Goal: Find specific page/section: Find specific page/section

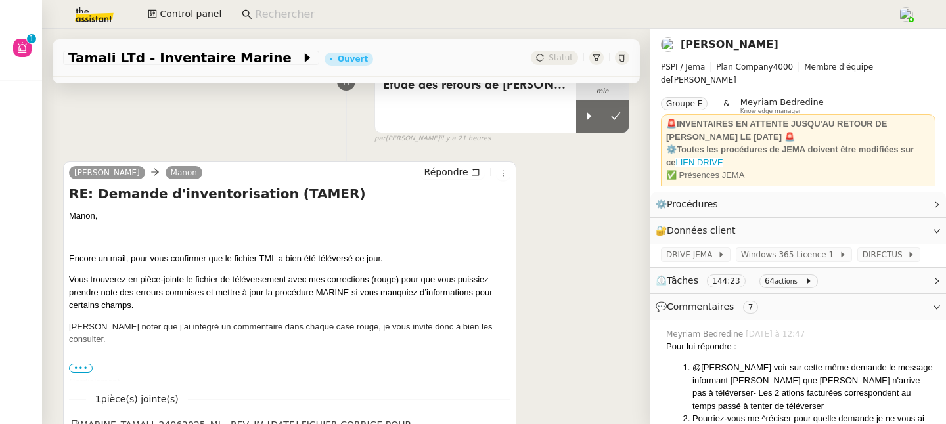
scroll to position [181, 0]
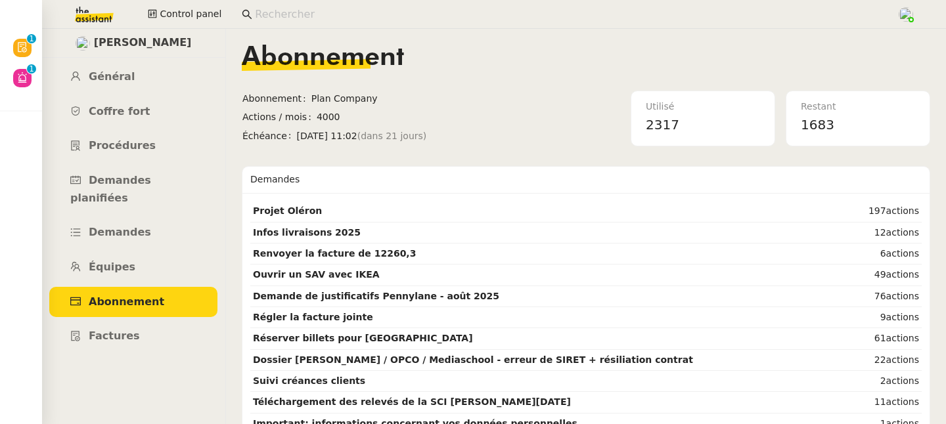
click at [278, 16] on input at bounding box center [569, 15] width 629 height 18
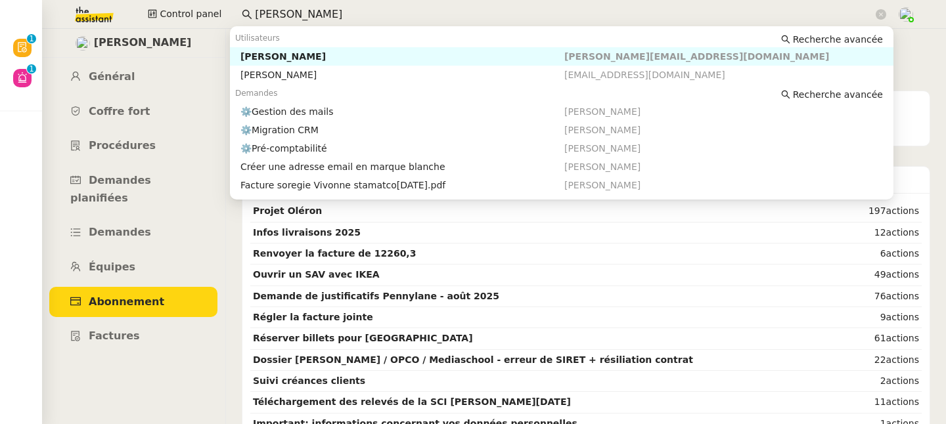
click at [276, 58] on div "Mathieu MORDIER" at bounding box center [402, 57] width 324 height 12
type input "mathieu mordier"
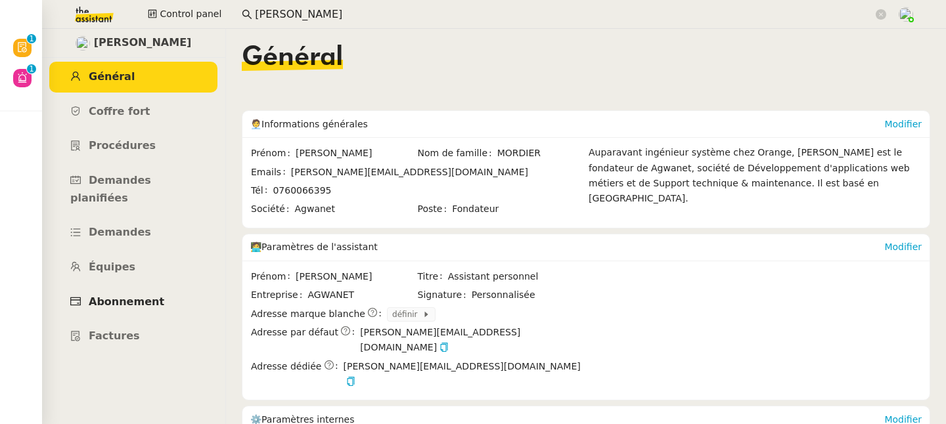
click at [144, 296] on span "Abonnement" at bounding box center [127, 302] width 76 height 12
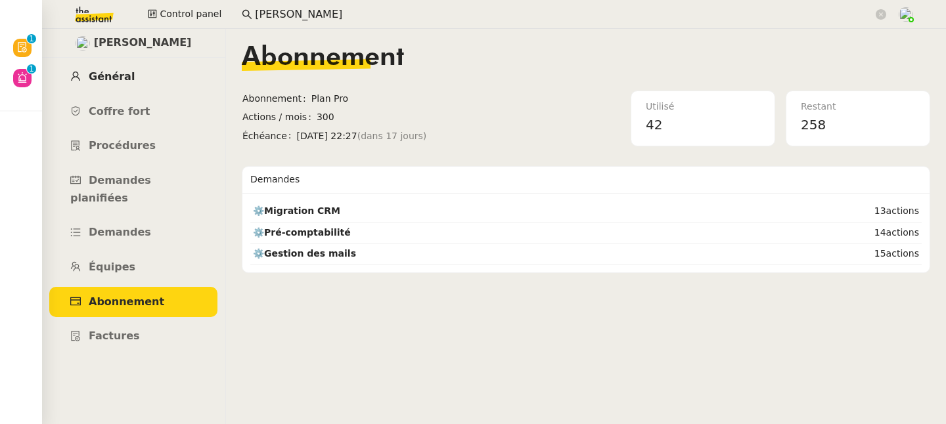
click at [108, 76] on span "Général" at bounding box center [112, 76] width 46 height 12
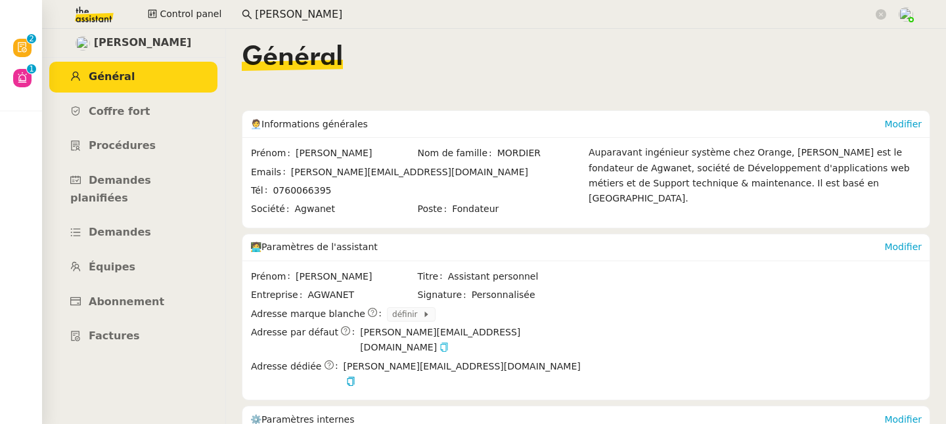
click at [449, 343] on icon "button" at bounding box center [443, 347] width 9 height 9
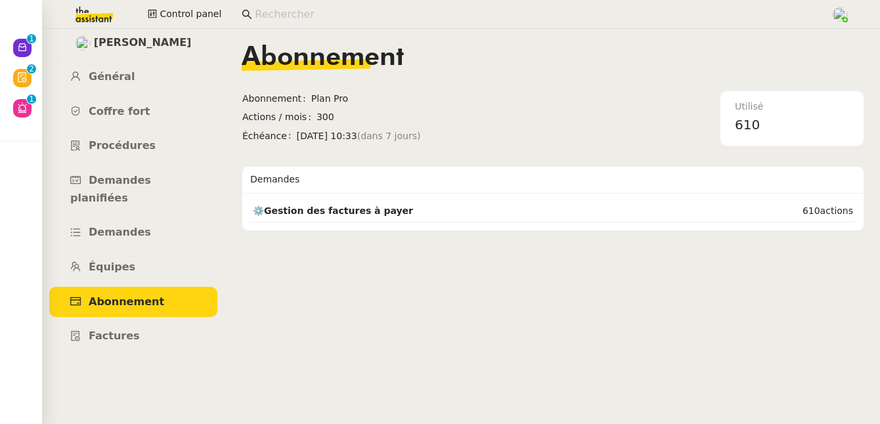
click at [280, 7] on input at bounding box center [536, 15] width 563 height 18
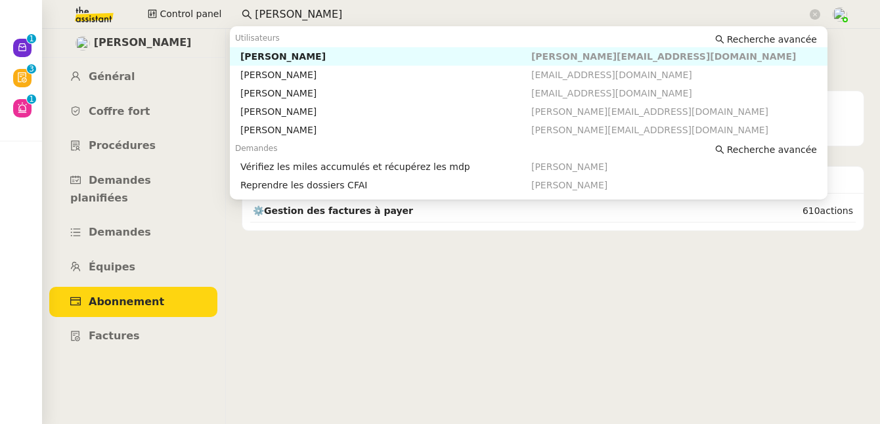
click at [290, 53] on div "Gabrielle Tavernier" at bounding box center [385, 57] width 291 height 12
type input "gabrielle"
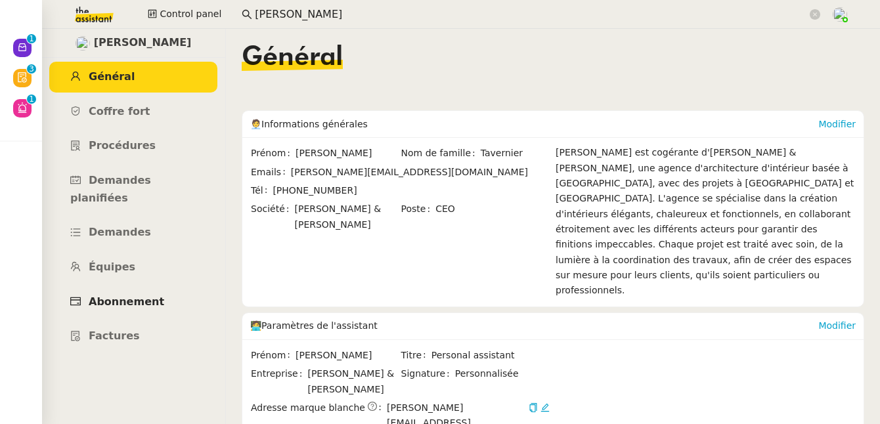
click at [129, 296] on span "Abonnement" at bounding box center [127, 302] width 76 height 12
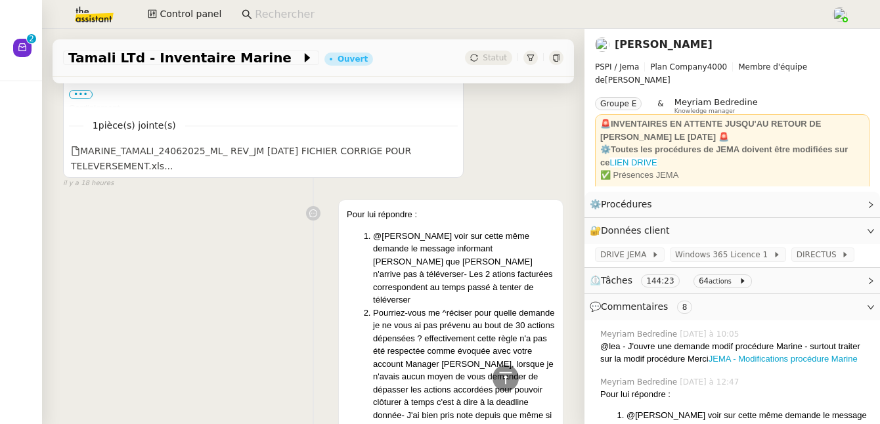
scroll to position [858, 0]
